Goal: Communication & Community: Answer question/provide support

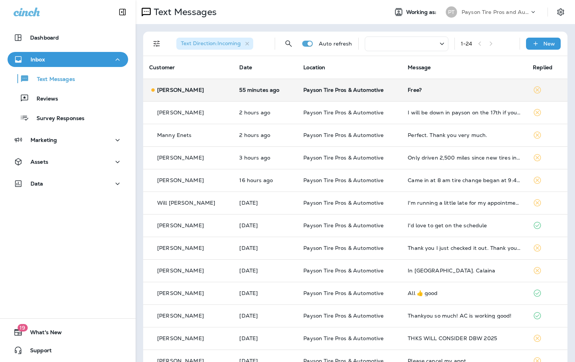
click at [215, 91] on div "[PERSON_NAME]" at bounding box center [188, 90] width 78 height 8
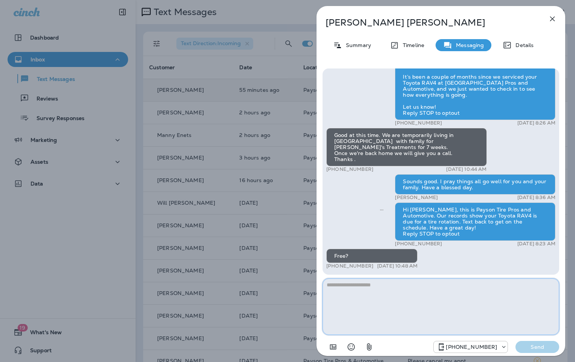
click at [344, 285] on textarea at bounding box center [440, 307] width 237 height 56
type textarea "**********"
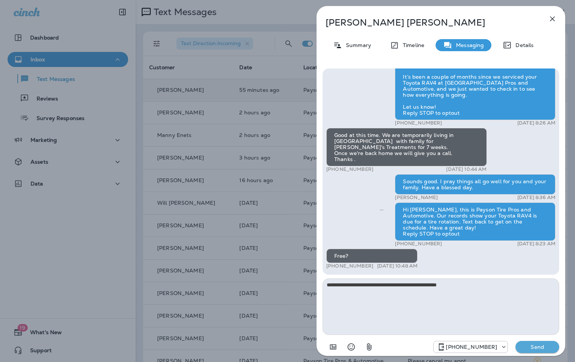
click at [540, 347] on p "Send" at bounding box center [537, 347] width 32 height 7
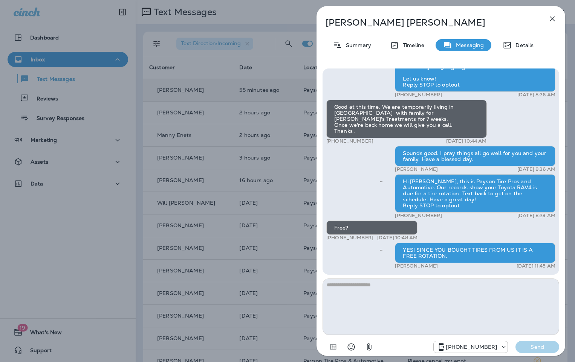
click at [224, 89] on div "[PERSON_NAME] Summary Timeline Messaging Details Hi [PERSON_NAME], this is [PER…" at bounding box center [287, 181] width 575 height 362
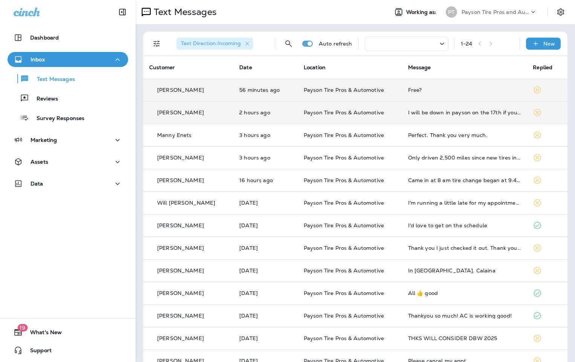
click at [220, 113] on td "[PERSON_NAME]" at bounding box center [188, 112] width 90 height 23
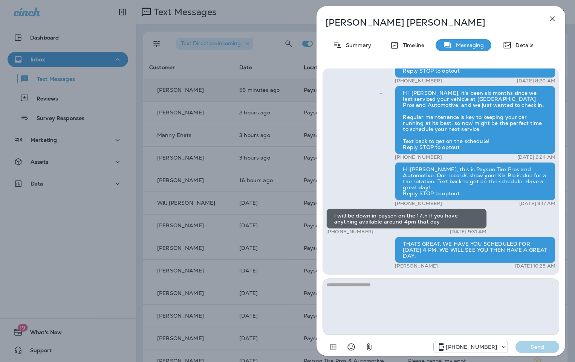
click at [194, 112] on div "[PERSON_NAME] Summary Timeline Messaging Details Hello [PERSON_NAME], Hope all …" at bounding box center [287, 181] width 575 height 362
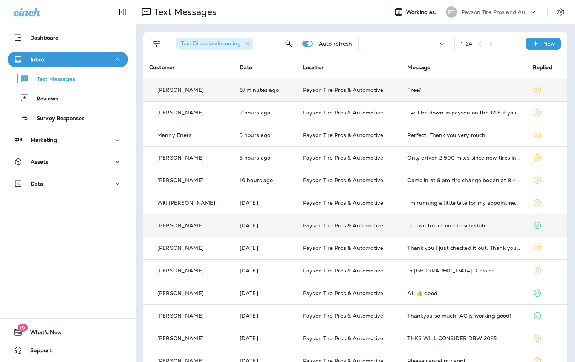
click at [233, 227] on td "[DATE]" at bounding box center [264, 225] width 63 height 23
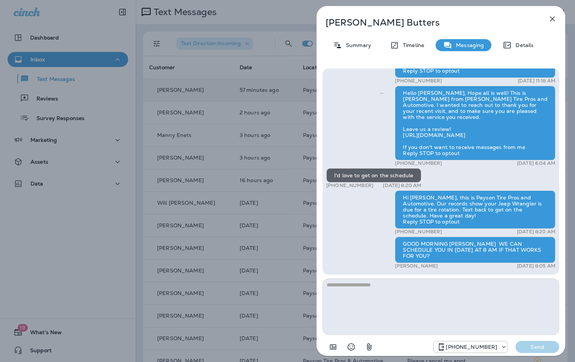
click at [209, 143] on div "[PERSON_NAME] Summary Timeline Messaging Details Hello [PERSON_NAME], Hope all …" at bounding box center [287, 181] width 575 height 362
